Goal: Transaction & Acquisition: Purchase product/service

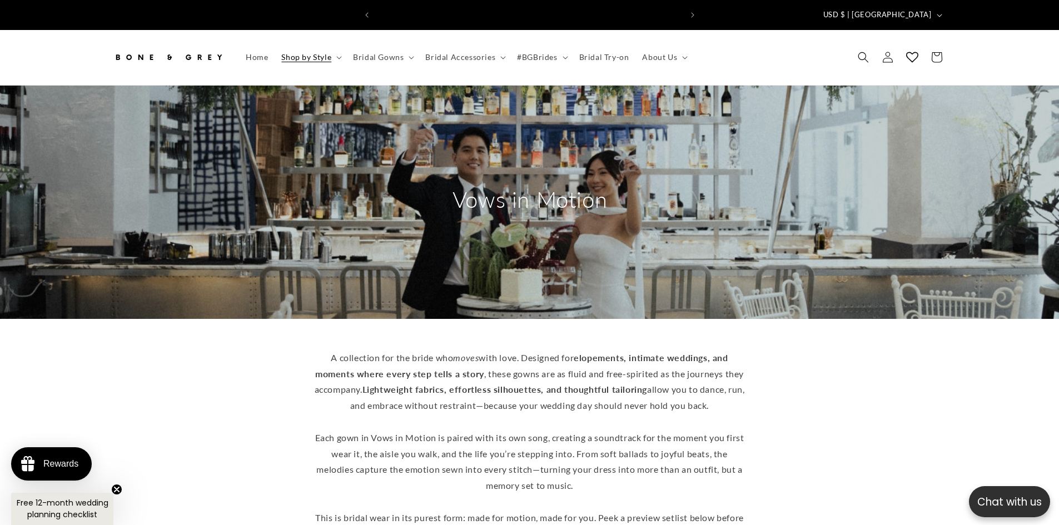
scroll to position [0, 306]
click at [409, 52] on summary "Bridal Gowns" at bounding box center [382, 57] width 72 height 23
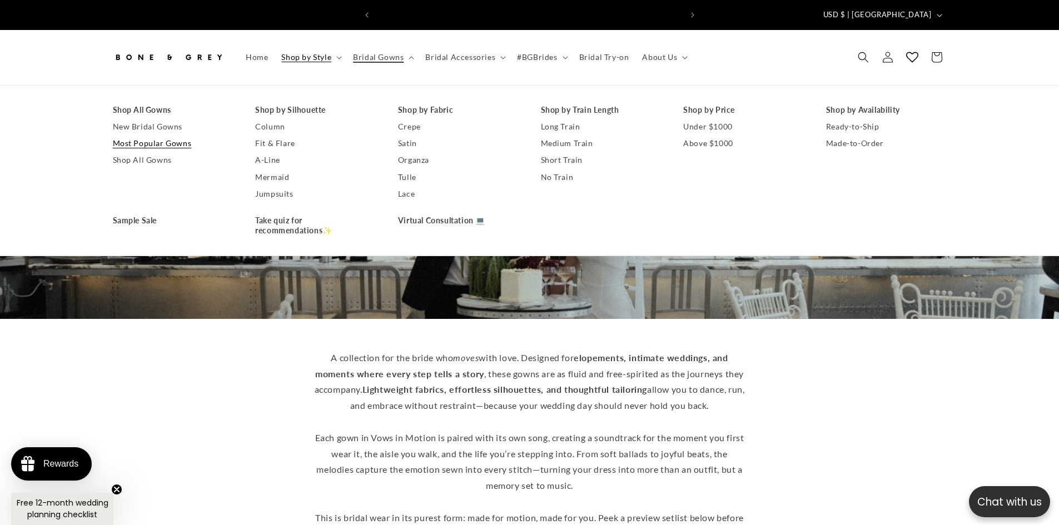
scroll to position [0, 611]
click at [141, 152] on link "Shop All Gowns" at bounding box center [173, 160] width 121 height 17
